Goal: Transaction & Acquisition: Purchase product/service

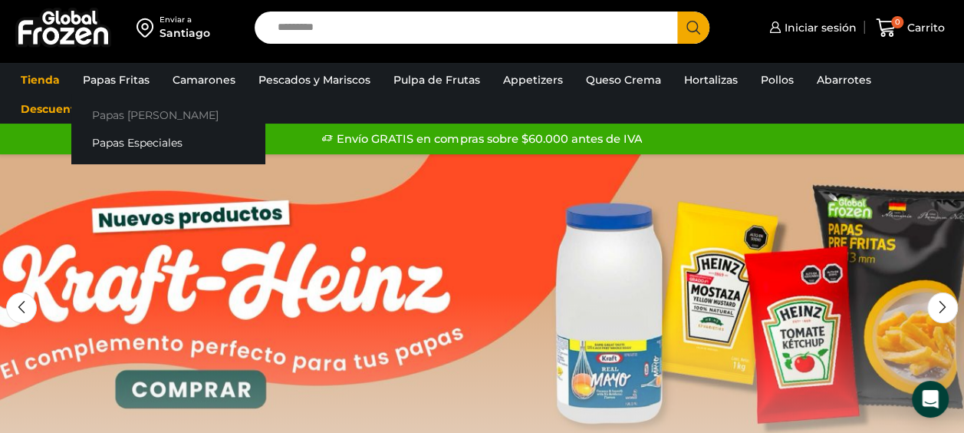
click at [143, 117] on link "Papas [PERSON_NAME]" at bounding box center [167, 114] width 193 height 28
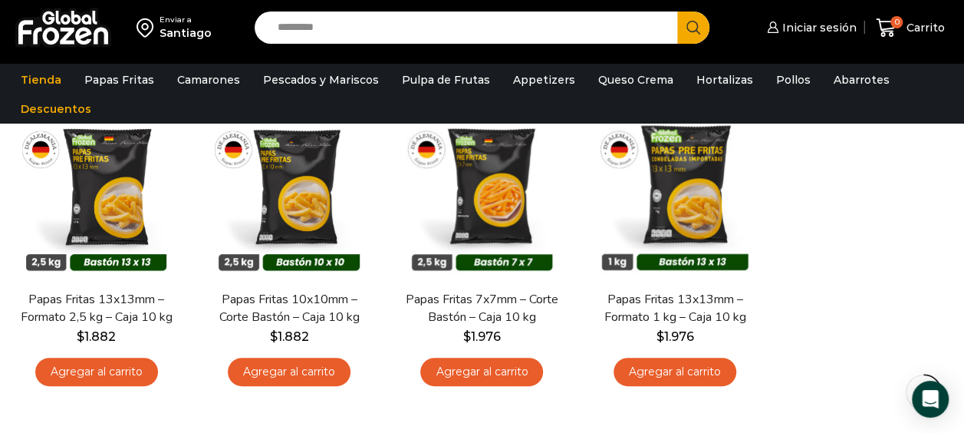
scroll to position [153, 0]
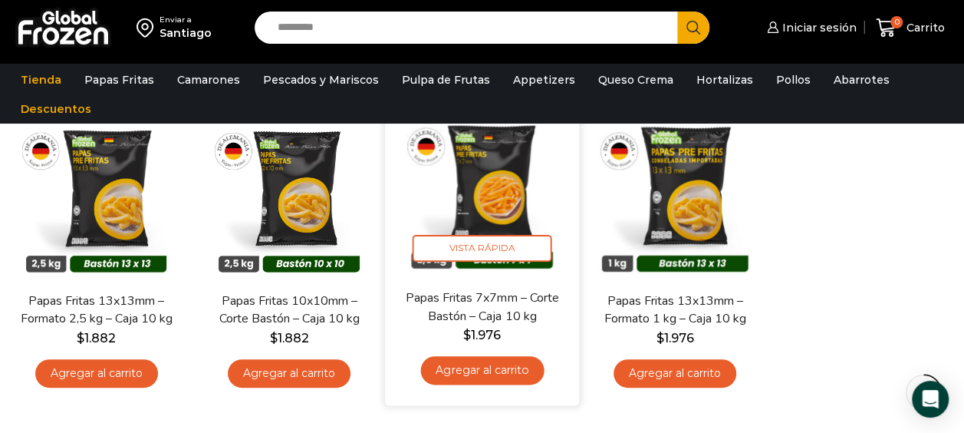
click at [503, 370] on link "Agregar al carrito" at bounding box center [481, 370] width 123 height 28
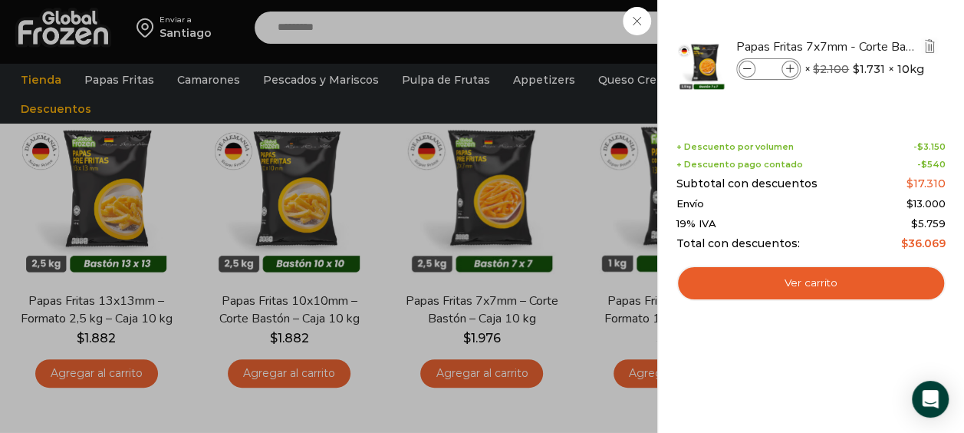
click at [774, 64] on input "*" at bounding box center [768, 69] width 23 height 17
type input "**"
click at [778, 64] on input "**" at bounding box center [768, 69] width 23 height 17
type input "***"
click at [778, 61] on input "***" at bounding box center [768, 69] width 23 height 17
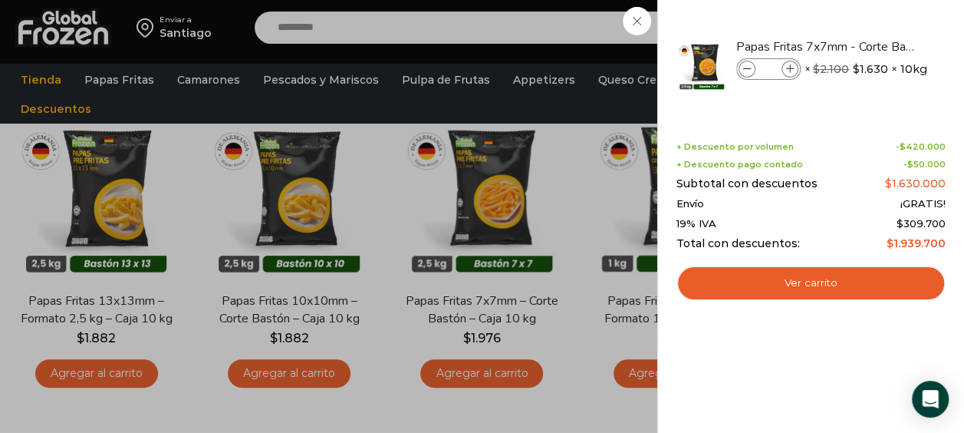
click at [780, 64] on div "Papas Fritas 7x7mm - Corte Bastón - Caja 10 kg cantidad ***" at bounding box center [768, 68] width 64 height 21
click at [774, 73] on input "***" at bounding box center [768, 69] width 23 height 17
type input "**"
click at [872, 20] on div "10 Carrito 10 10 Shopping Cart" at bounding box center [910, 28] width 77 height 36
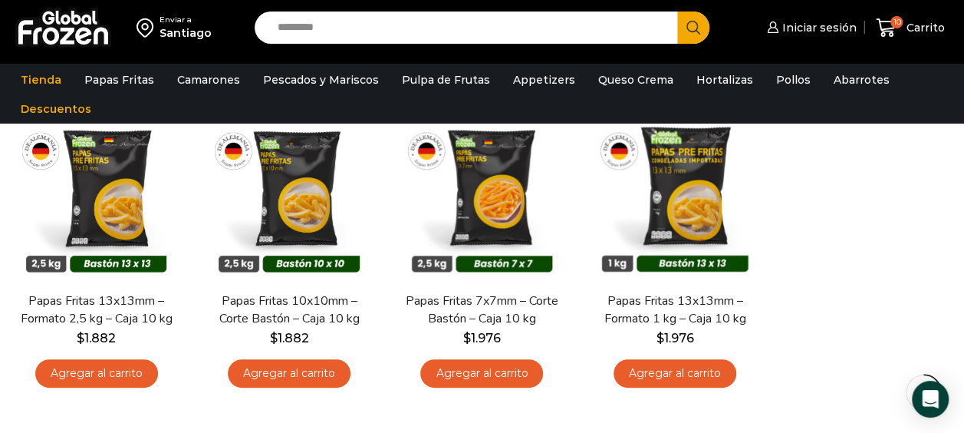
click at [192, 22] on div "Enviar a" at bounding box center [186, 20] width 52 height 11
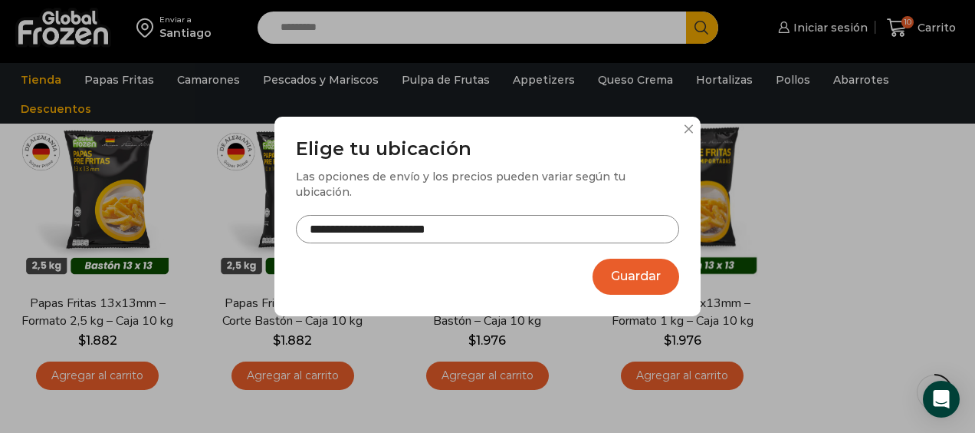
click at [640, 258] on button "Guardar" at bounding box center [636, 276] width 87 height 36
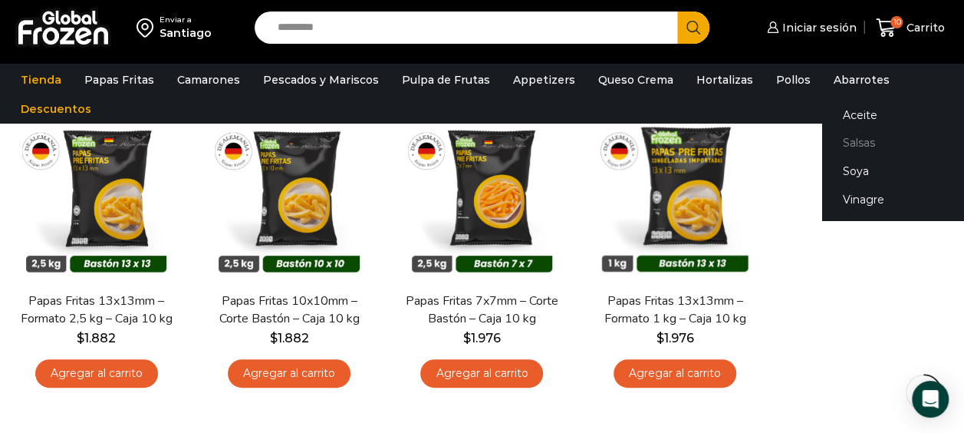
click at [856, 137] on link "Salsas" at bounding box center [918, 143] width 193 height 28
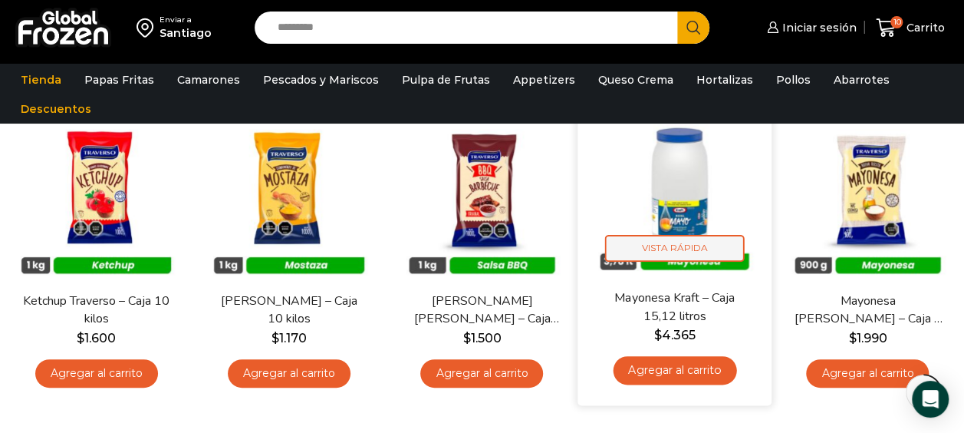
click at [693, 242] on span "Vista Rápida" at bounding box center [675, 248] width 140 height 27
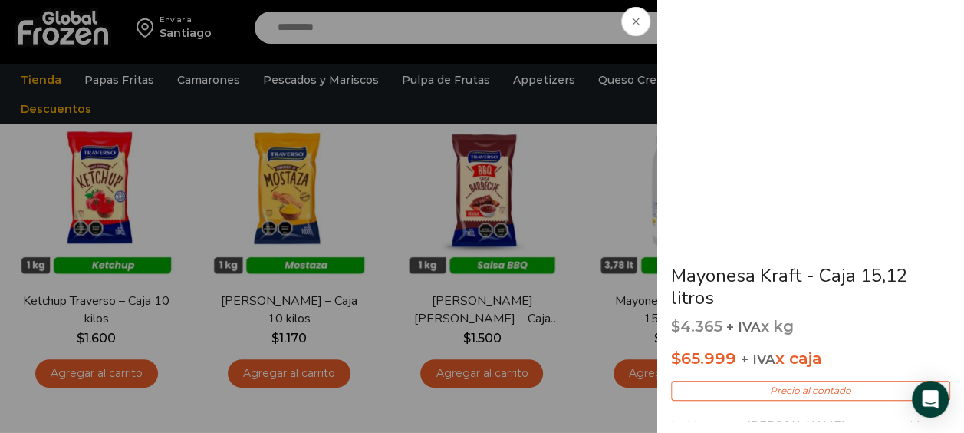
scroll to position [307, 0]
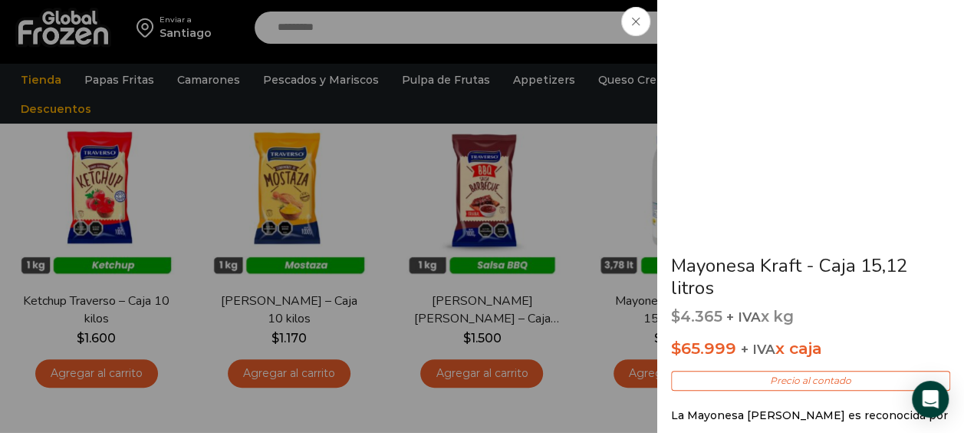
click at [637, 18] on icon at bounding box center [636, 22] width 8 height 8
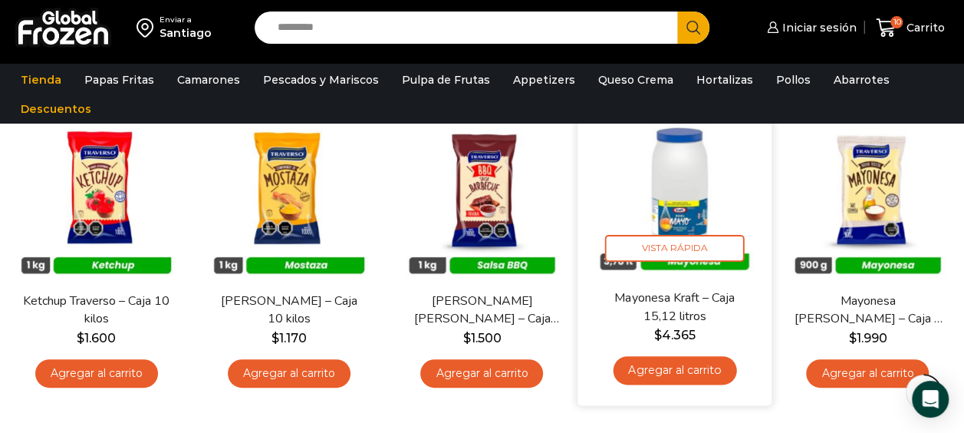
click at [711, 373] on link "Agregar al carrito" at bounding box center [674, 370] width 123 height 28
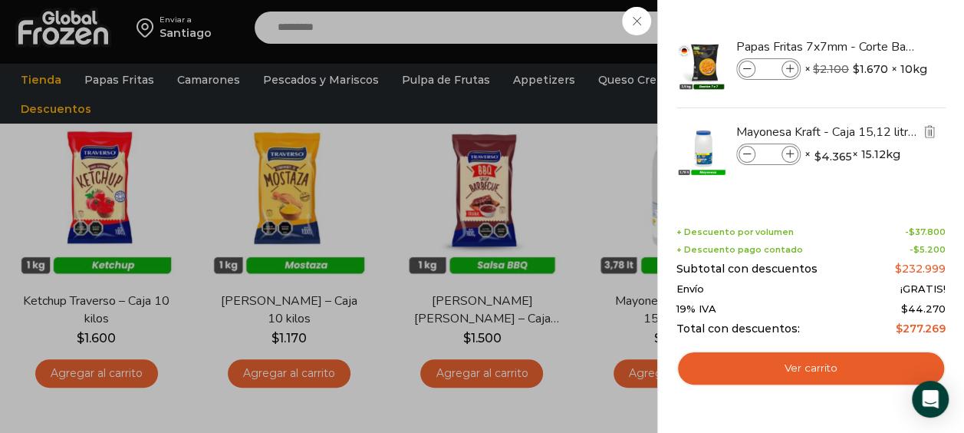
click at [788, 150] on icon at bounding box center [790, 154] width 8 height 8
type input "*"
click at [872, 28] on div "12 Carrito 12 12 Shopping Cart" at bounding box center [910, 28] width 77 height 36
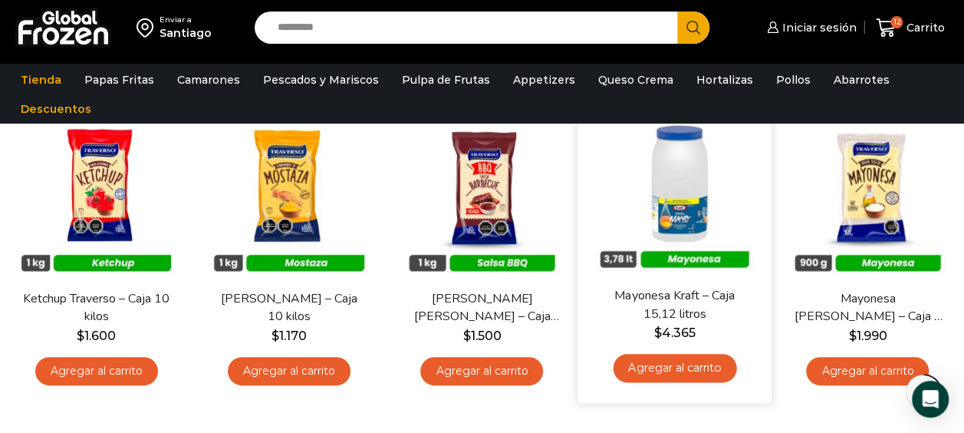
scroll to position [153, 0]
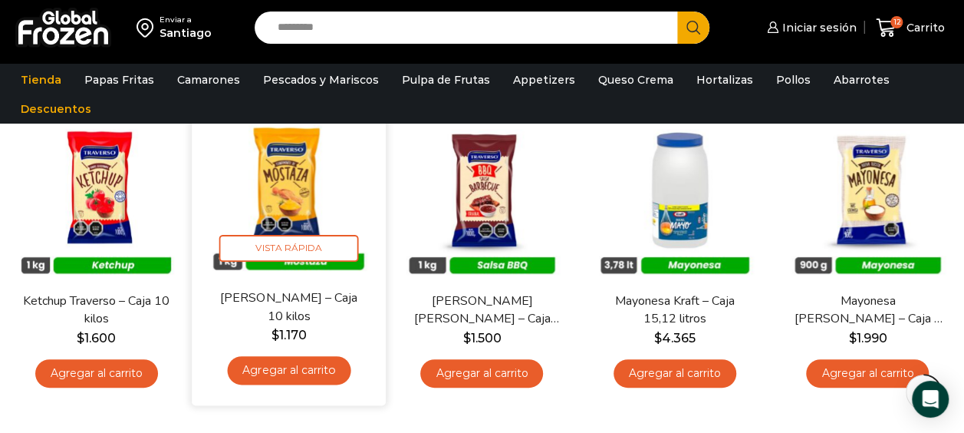
click at [310, 370] on link "Agregar al carrito" at bounding box center [289, 370] width 123 height 28
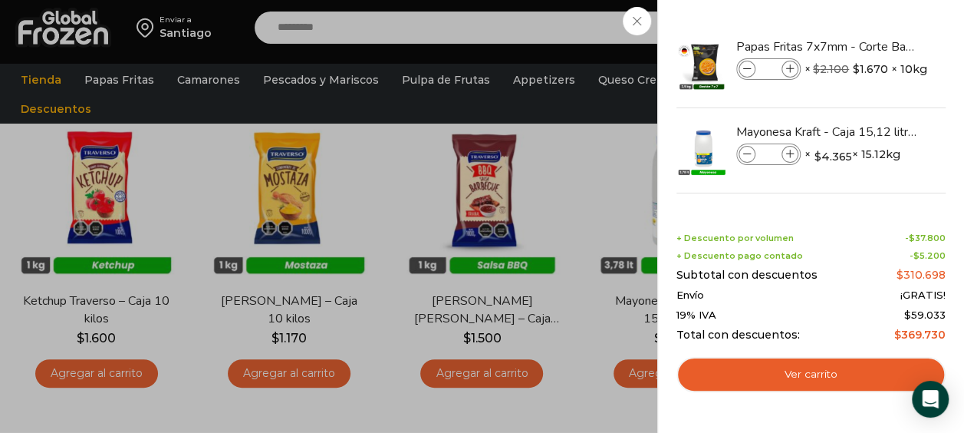
click at [872, 46] on div "13 Carrito 13 13 Shopping Cart" at bounding box center [910, 28] width 77 height 36
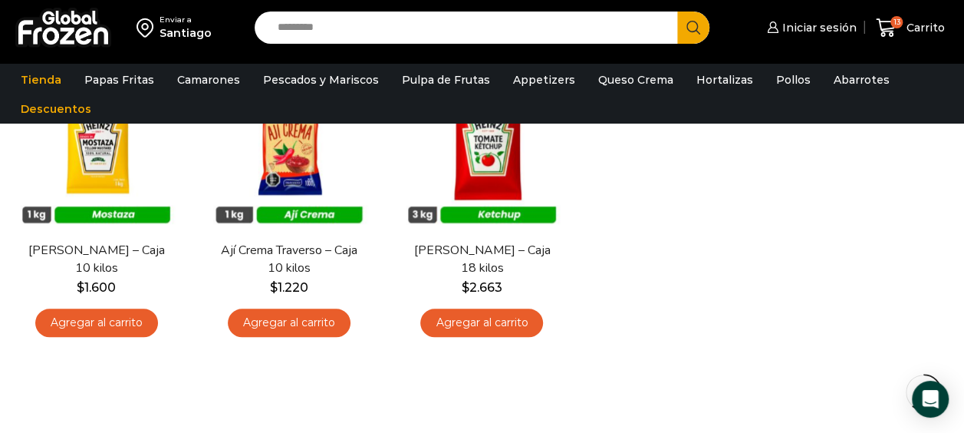
scroll to position [537, 0]
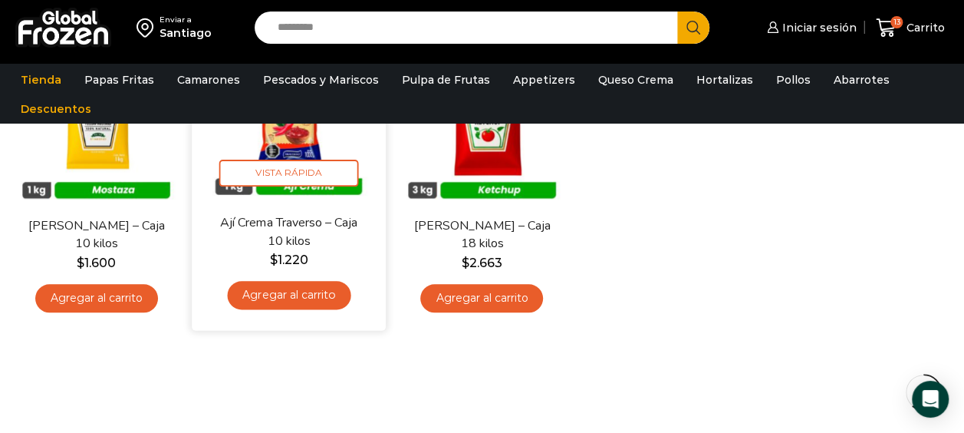
click at [328, 298] on link "Agregar al carrito" at bounding box center [289, 295] width 123 height 28
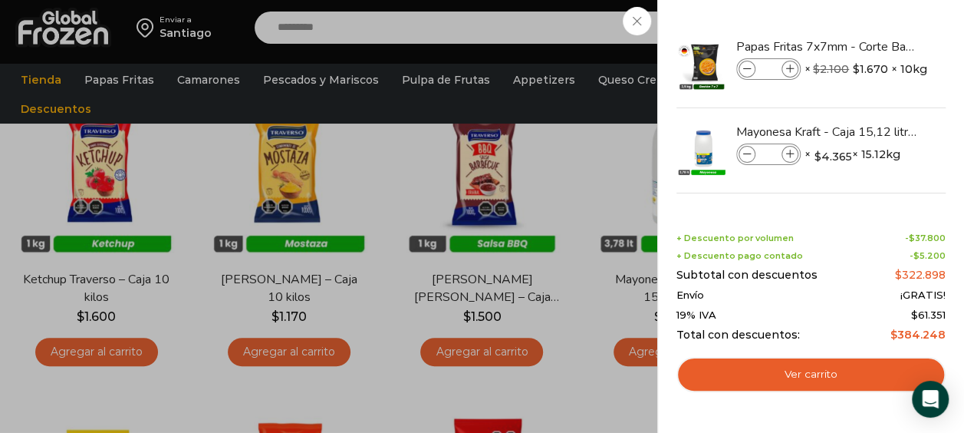
scroll to position [153, 0]
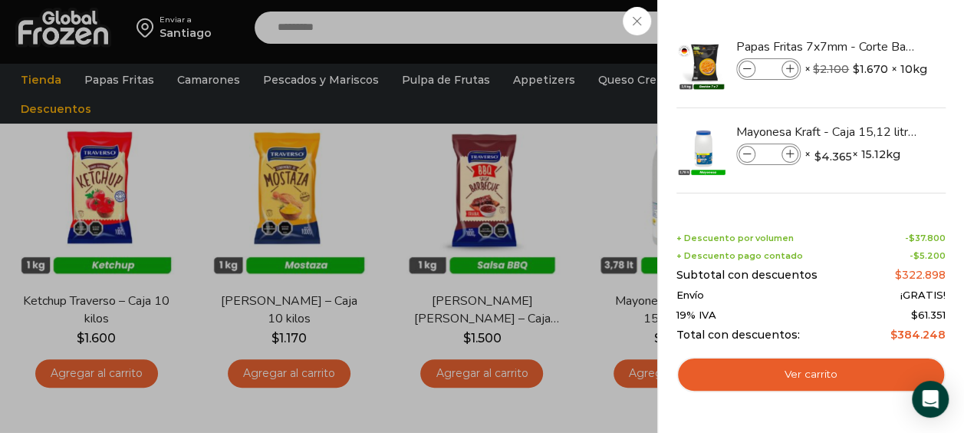
click at [872, 20] on div "14 Carrito 14 14 Shopping Cart" at bounding box center [910, 28] width 77 height 36
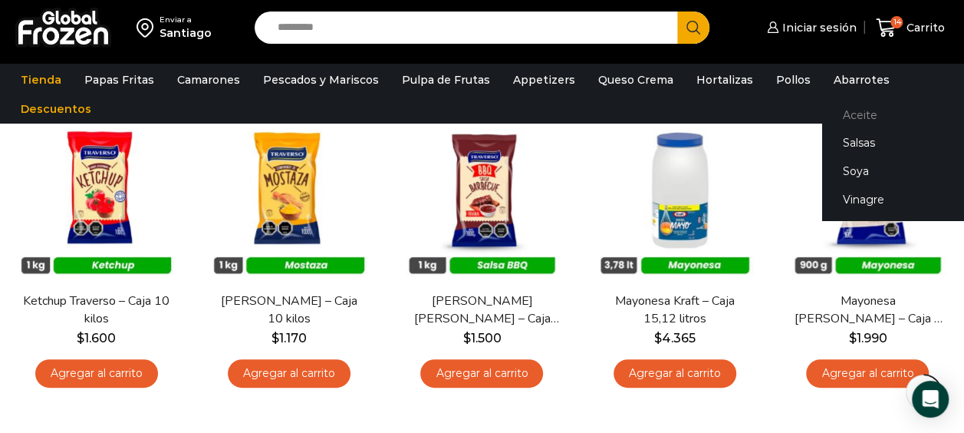
click at [844, 112] on link "Aceite" at bounding box center [918, 114] width 193 height 28
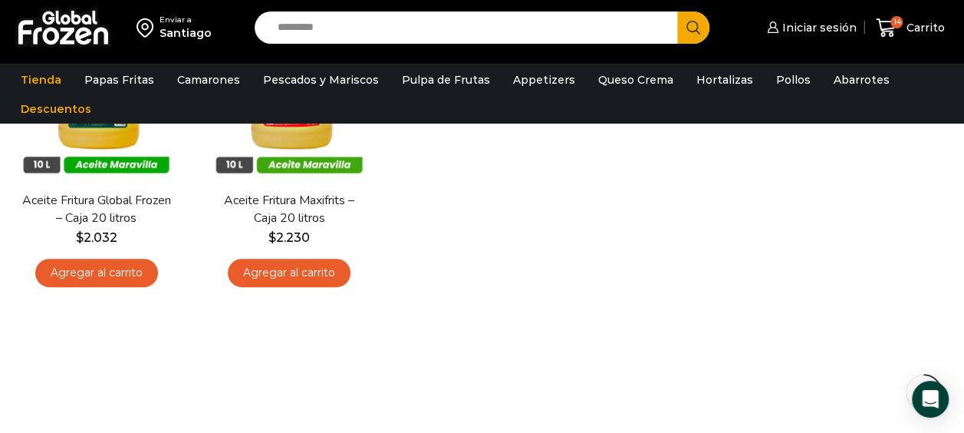
scroll to position [230, 0]
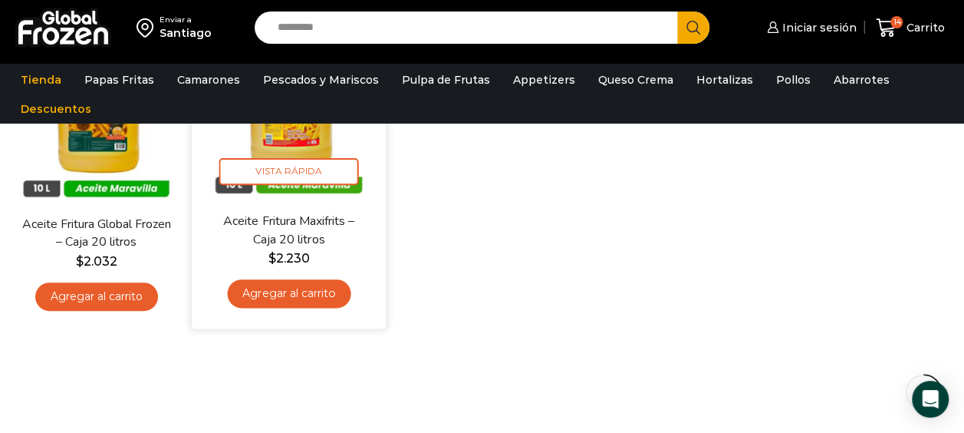
click at [325, 290] on link "Agregar al carrito" at bounding box center [289, 293] width 123 height 28
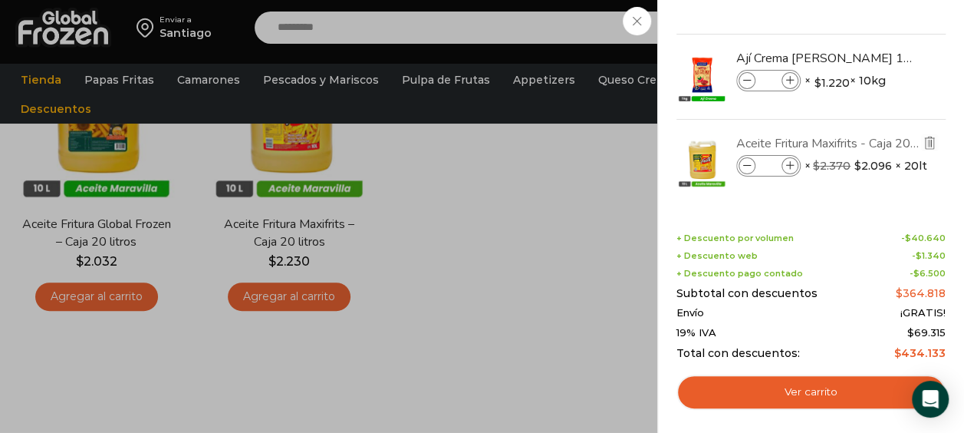
scroll to position [248, 0]
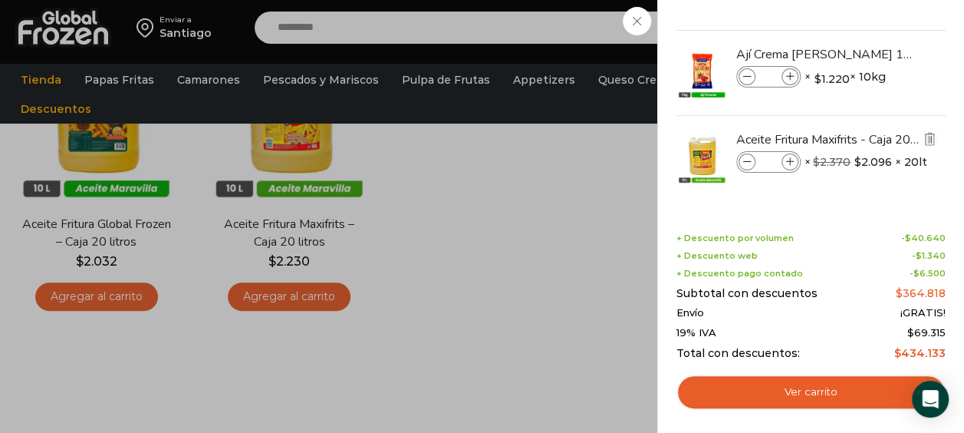
click at [788, 164] on span at bounding box center [789, 161] width 17 height 17
type input "*"
click at [793, 161] on span at bounding box center [789, 161] width 17 height 17
type input "*"
click at [788, 160] on icon at bounding box center [790, 162] width 8 height 8
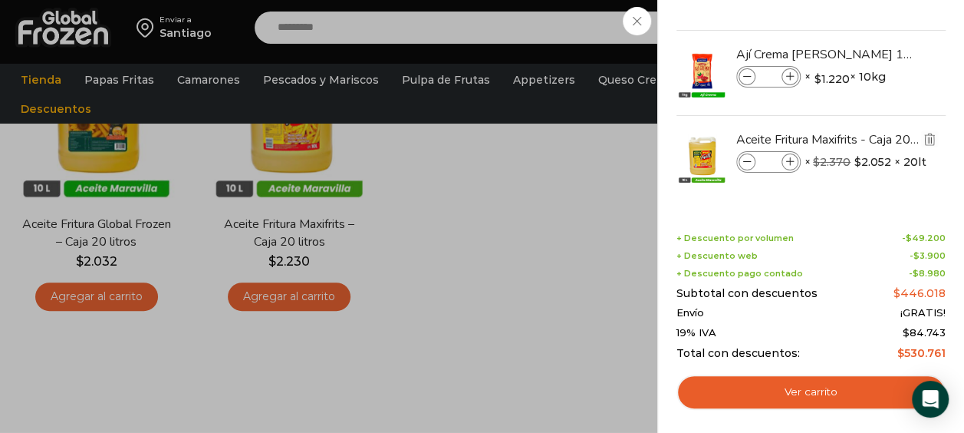
type input "*"
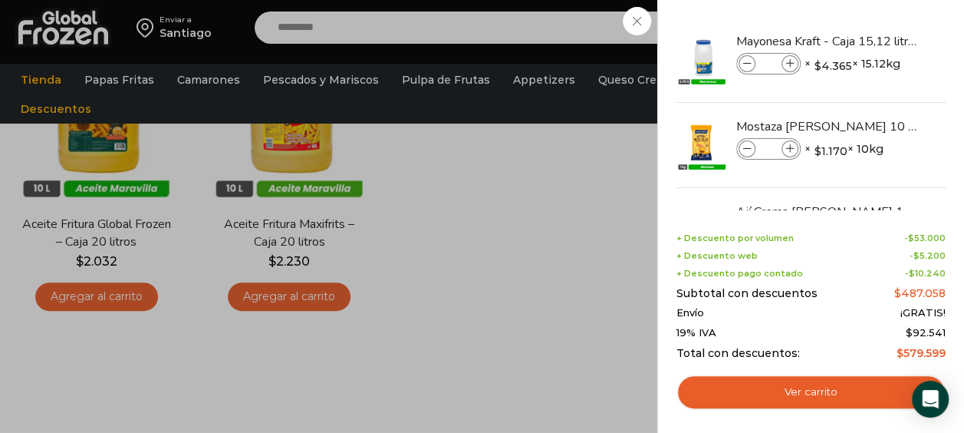
scroll to position [0, 0]
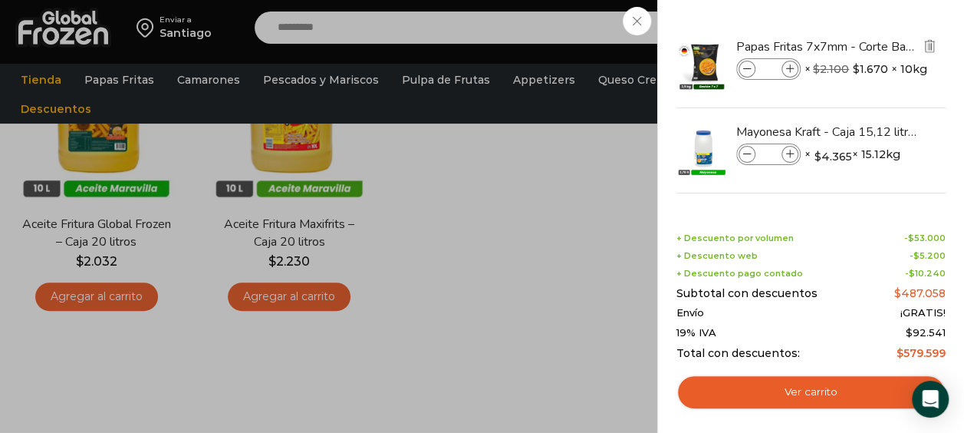
click at [775, 71] on input "**" at bounding box center [768, 69] width 23 height 17
type input "*"
type input "**"
click at [872, 46] on div "28 Carrito 28 28 Shopping Cart" at bounding box center [910, 28] width 77 height 36
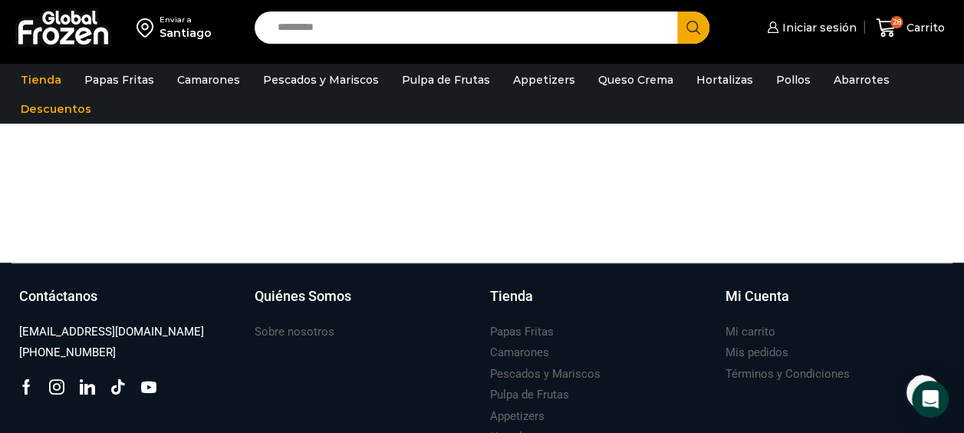
scroll to position [580, 0]
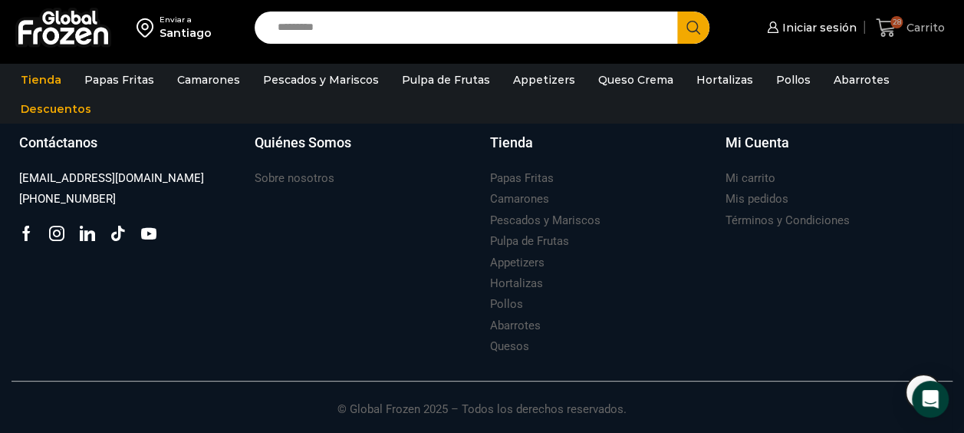
click at [903, 38] on link "28 Carrito" at bounding box center [910, 28] width 77 height 36
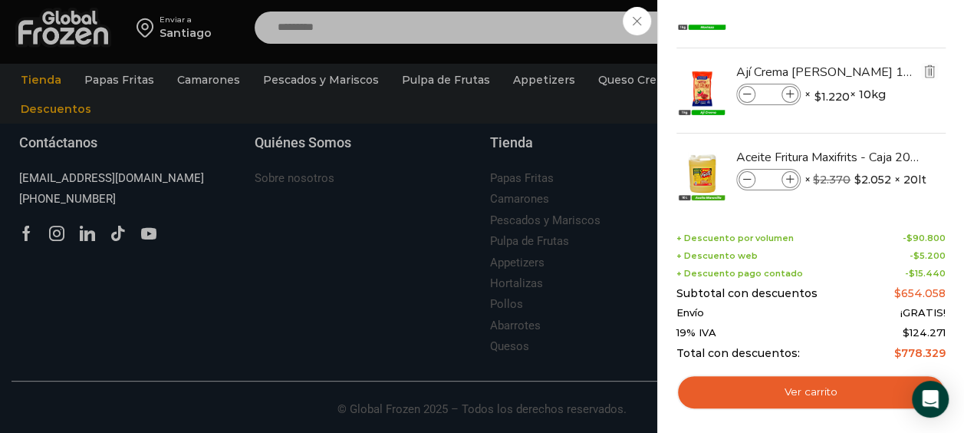
scroll to position [248, 0]
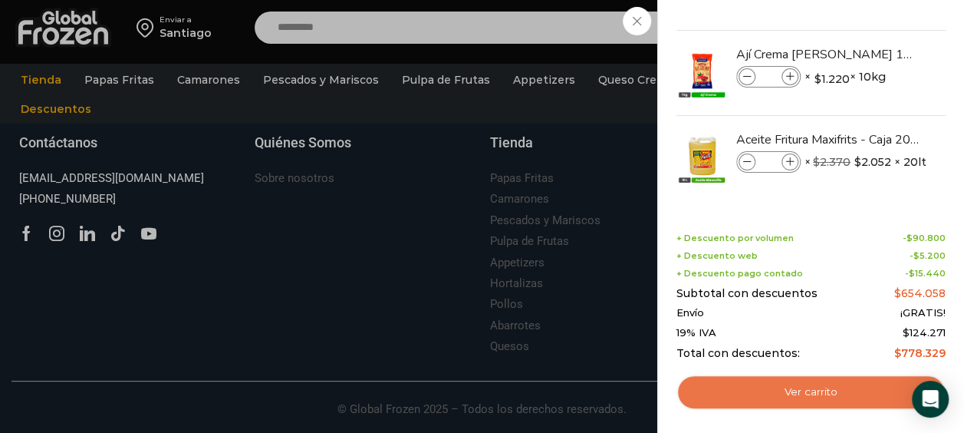
click at [855, 396] on link "Ver carrito" at bounding box center [810, 391] width 269 height 35
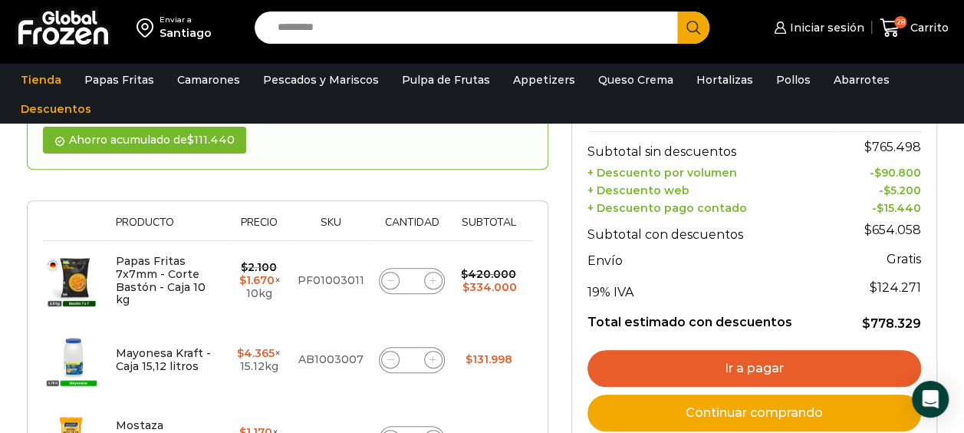
scroll to position [383, 0]
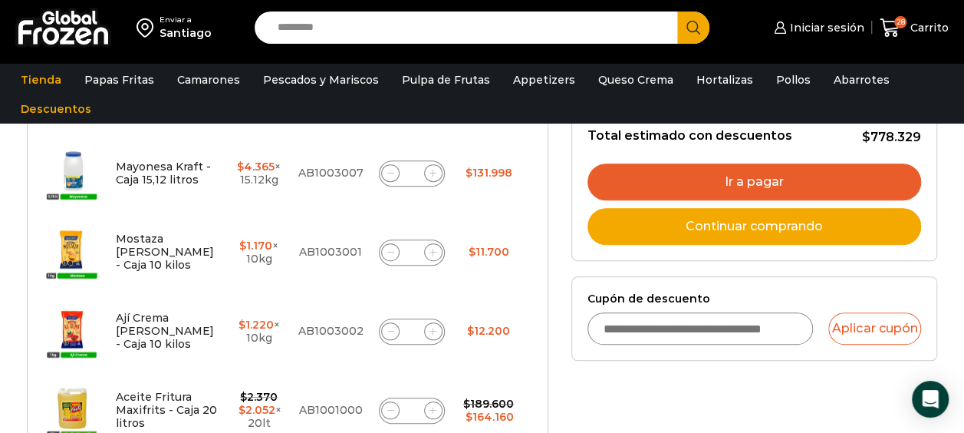
click at [783, 176] on link "Ir a pagar" at bounding box center [754, 181] width 334 height 37
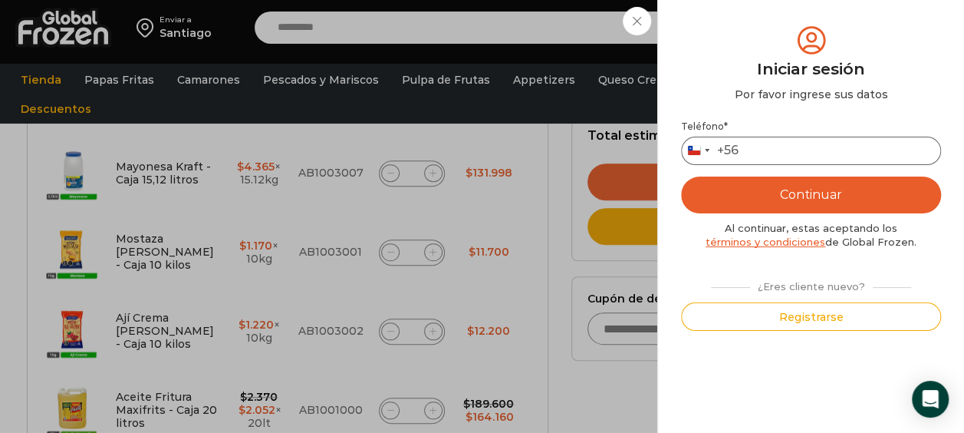
click at [861, 150] on input "Teléfono *" at bounding box center [811, 151] width 260 height 28
type input "*********"
click at [863, 186] on button "Continuar" at bounding box center [811, 194] width 260 height 37
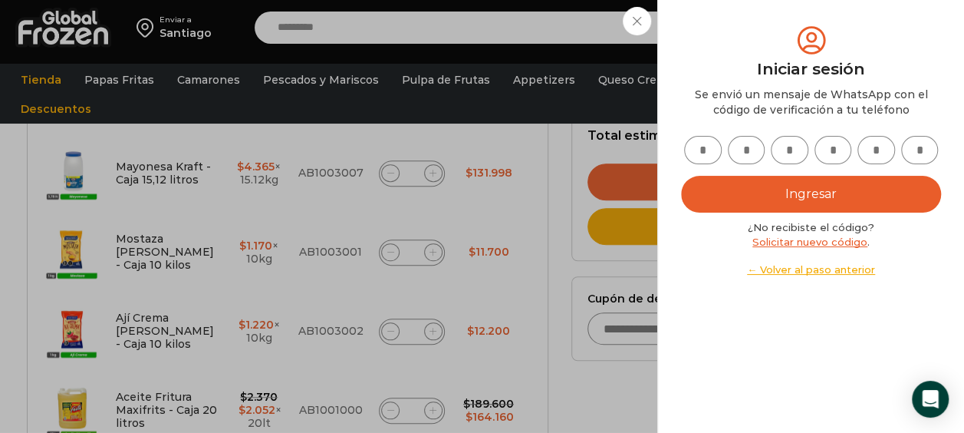
click at [705, 146] on input "text" at bounding box center [703, 150] width 38 height 28
type input "*"
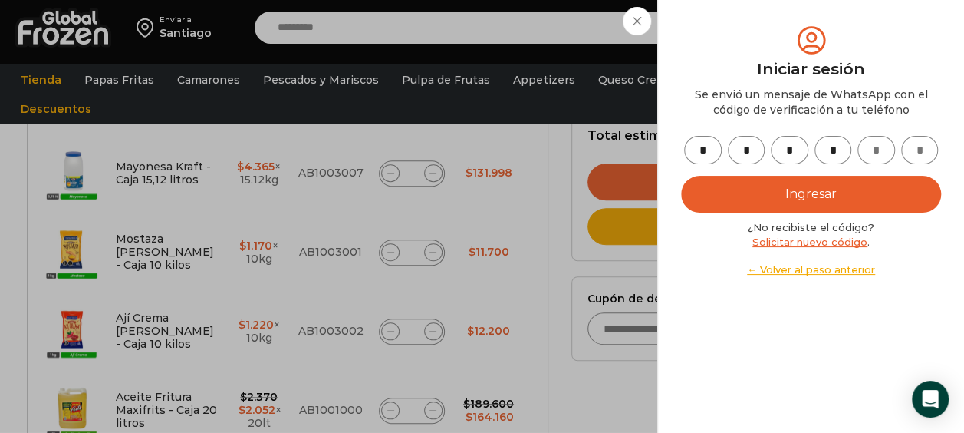
type input "*"
click at [865, 192] on button "Ingresar" at bounding box center [811, 194] width 260 height 37
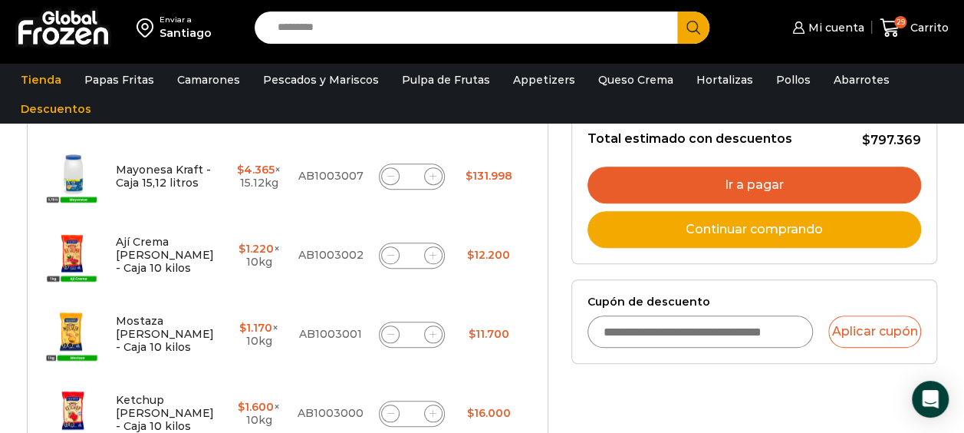
scroll to position [383, 0]
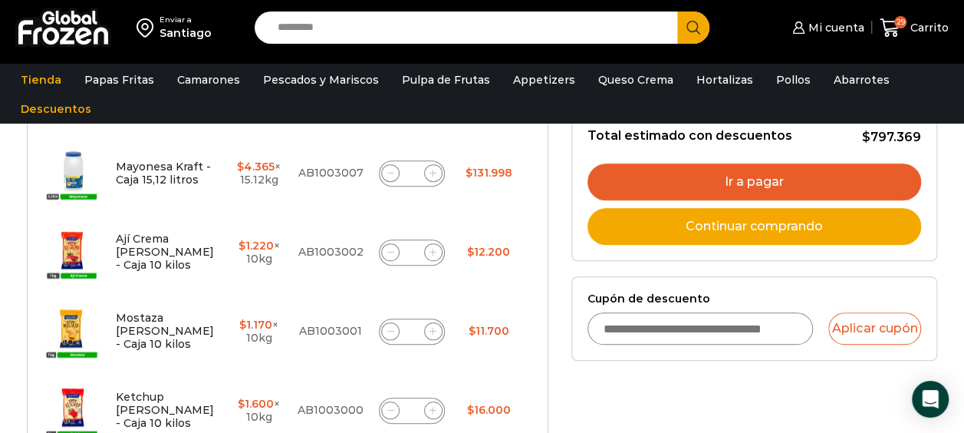
click at [780, 173] on link "Ir a pagar" at bounding box center [754, 181] width 334 height 37
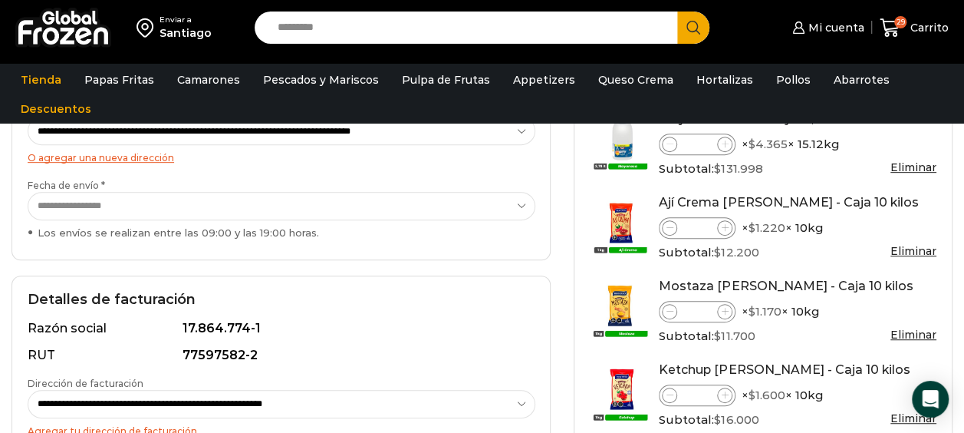
scroll to position [153, 0]
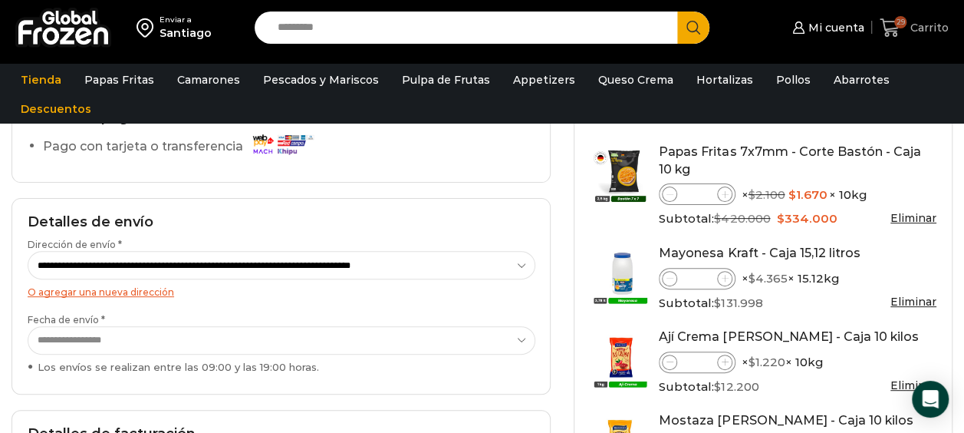
click at [901, 20] on span "29" at bounding box center [900, 22] width 12 height 12
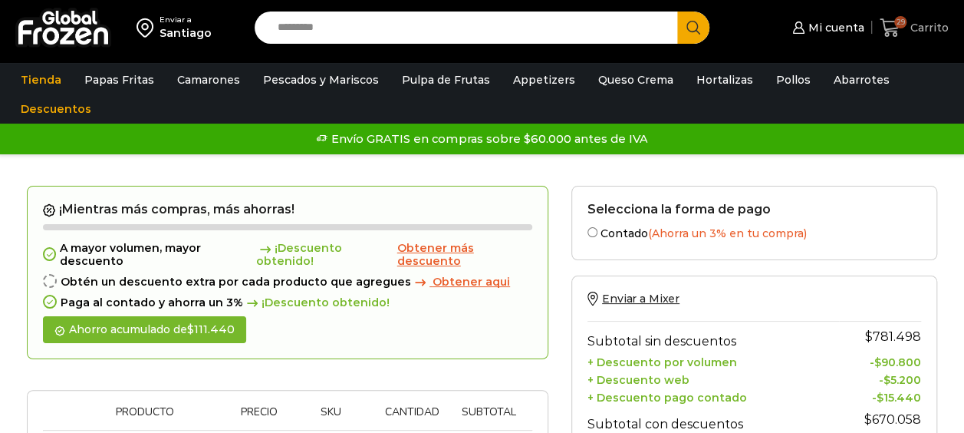
click at [898, 31] on icon at bounding box center [890, 27] width 20 height 18
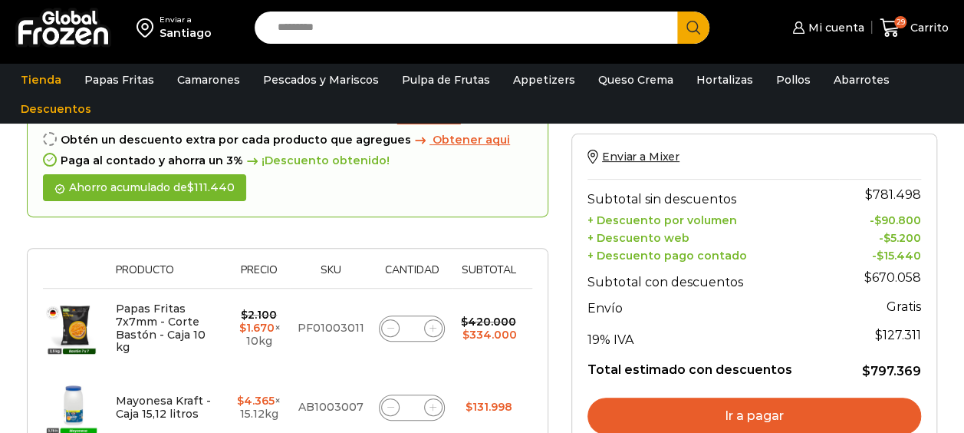
scroll to position [153, 0]
